Goal: Information Seeking & Learning: Learn about a topic

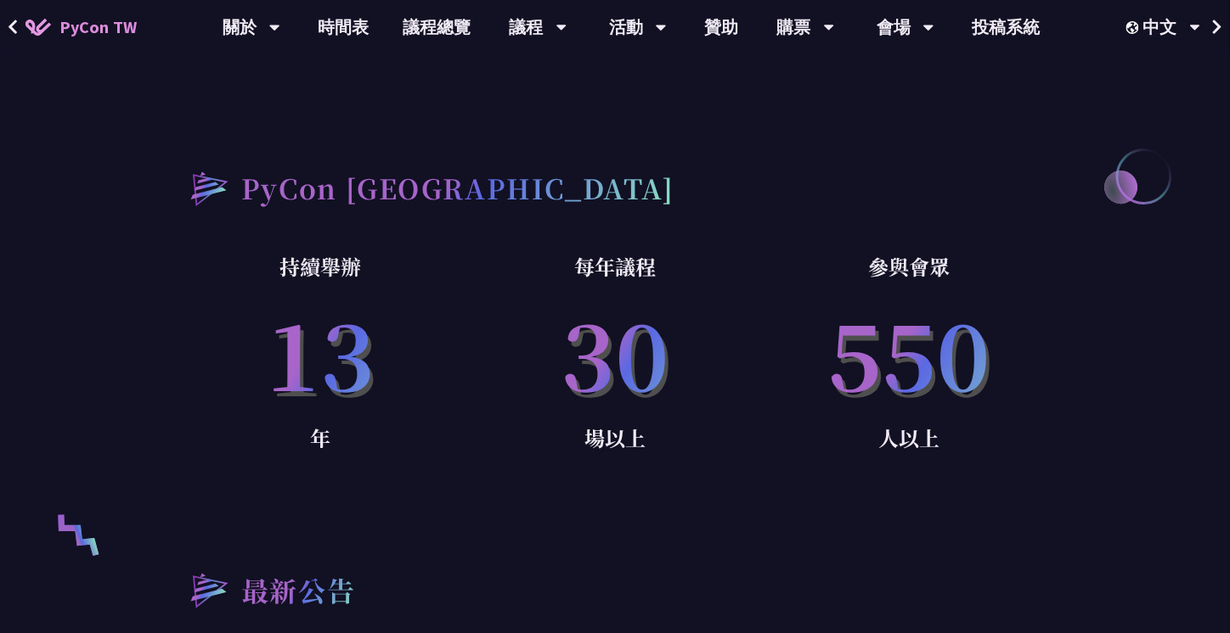
scroll to position [951, 0]
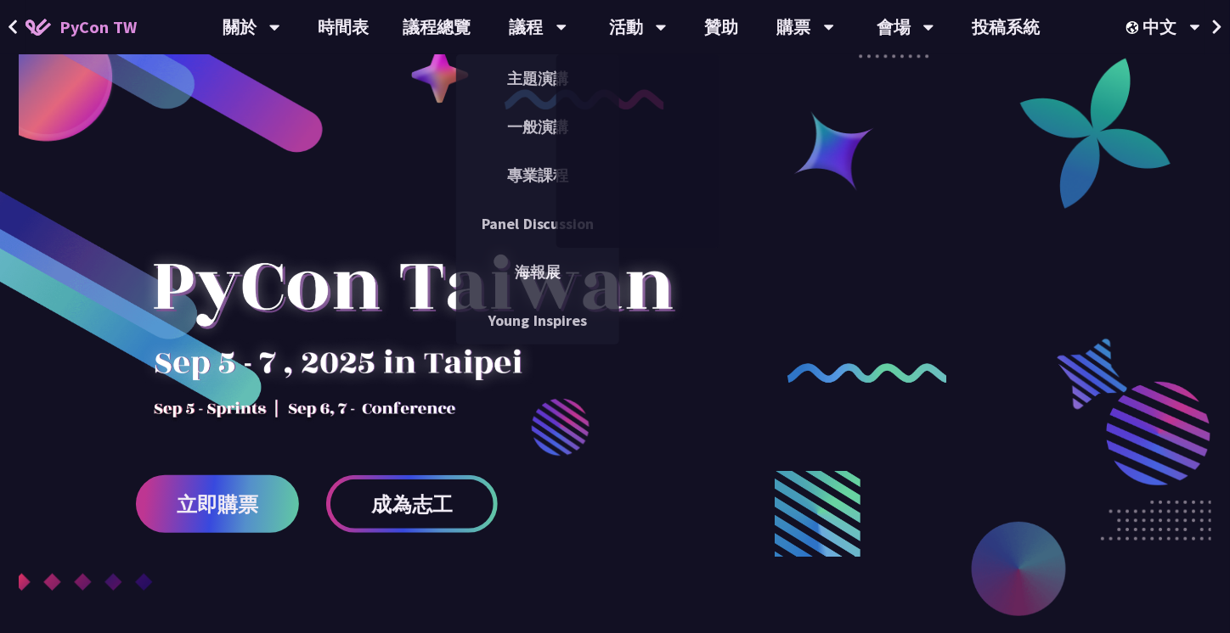
click at [550, 20] on div "議程" at bounding box center [538, 27] width 58 height 54
click at [530, 64] on link "主題演講" at bounding box center [537, 79] width 163 height 40
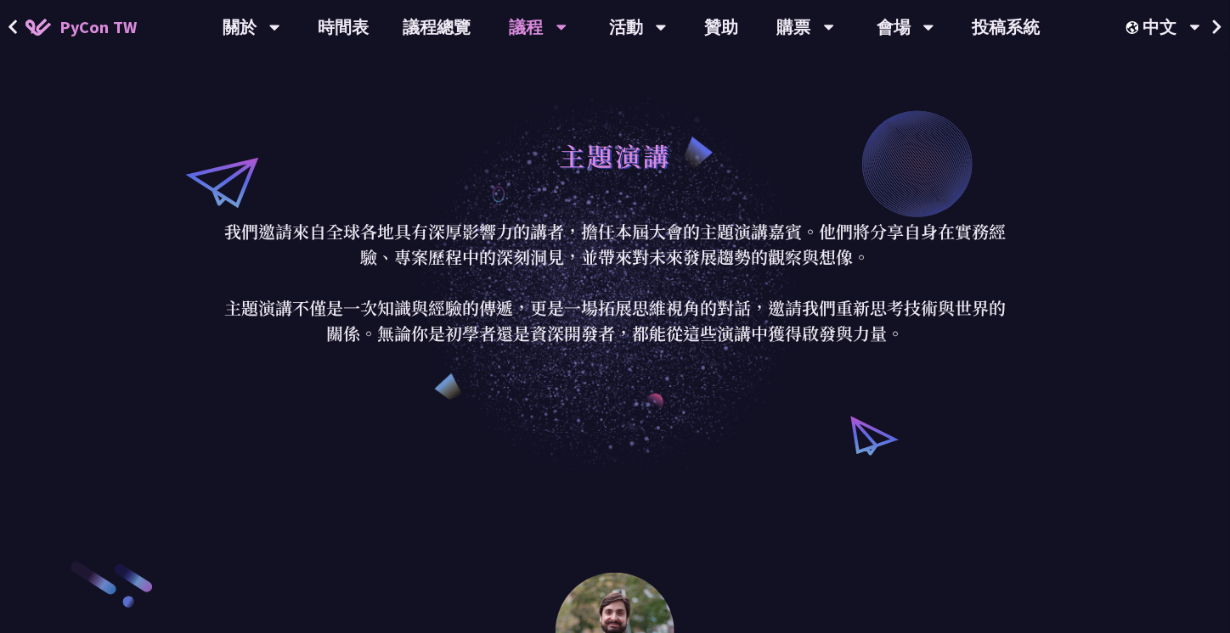
click at [344, 30] on link "時間表" at bounding box center [343, 27] width 85 height 54
